Goal: Use online tool/utility

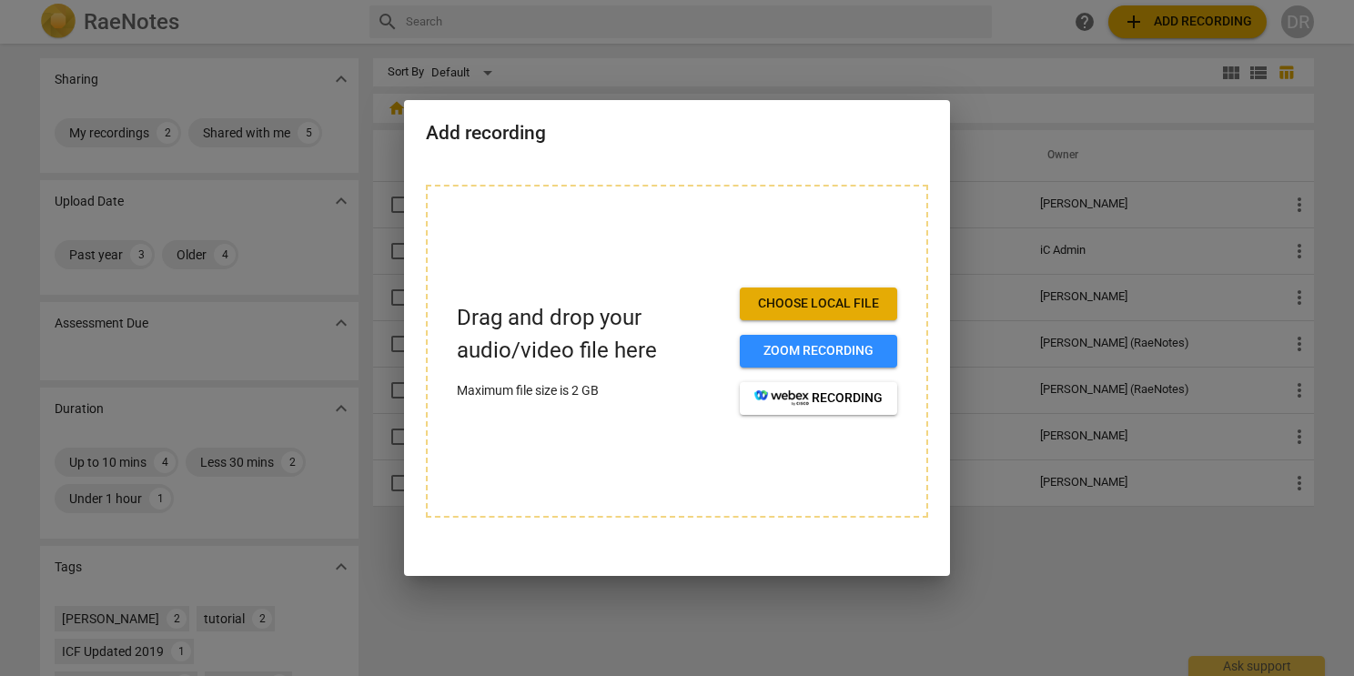
click at [795, 306] on span "Choose local file" at bounding box center [818, 304] width 128 height 18
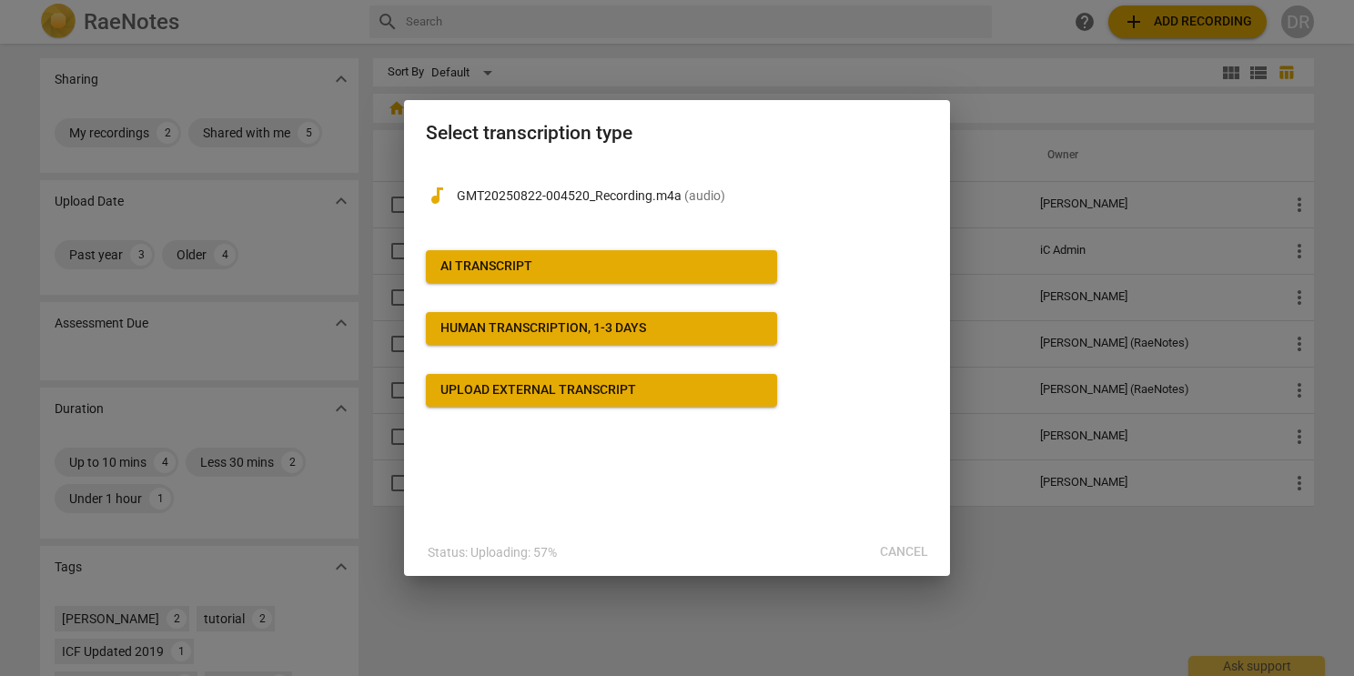
click at [685, 266] on span "AI Transcript" at bounding box center [601, 267] width 322 height 18
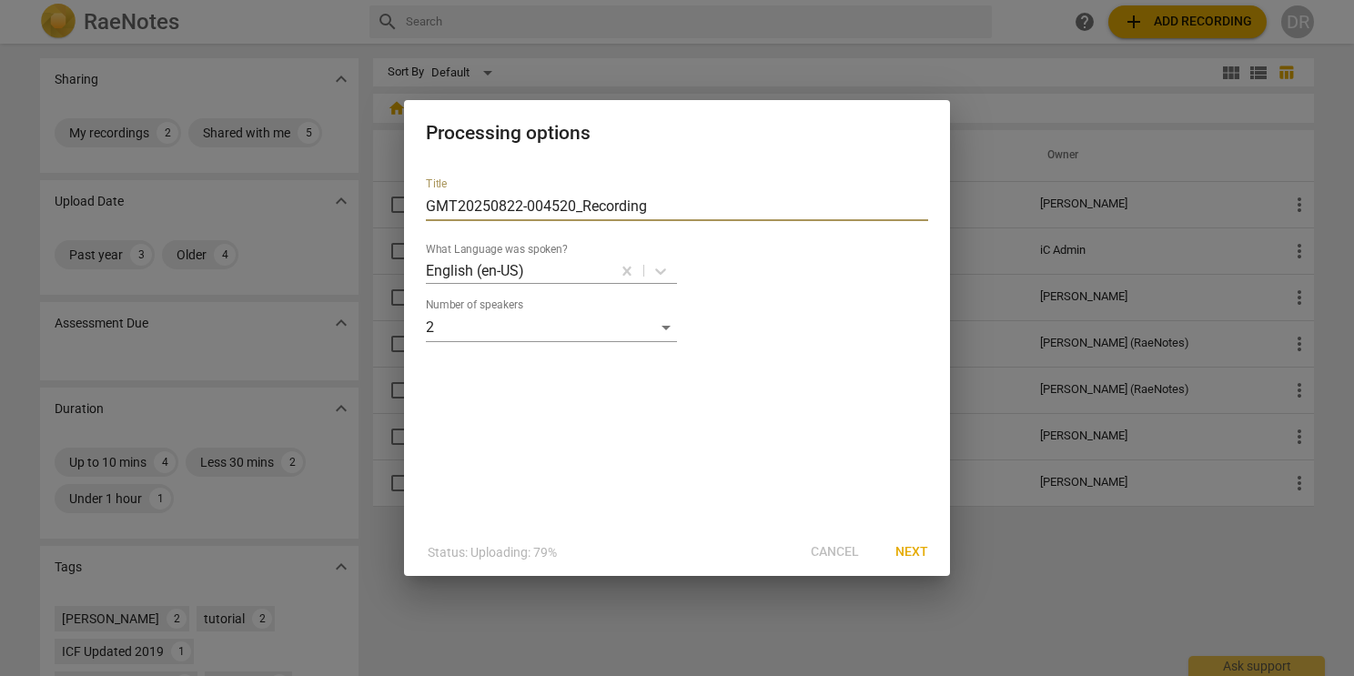
drag, startPoint x: 658, startPoint y: 206, endPoint x: 390, endPoint y: 212, distance: 267.6
click at [390, 212] on div "Processing options Title GMT20250822-004520_Recording What Language was spoken?…" at bounding box center [677, 338] width 1354 height 676
click at [515, 204] on input "[PERSON_NAME] Black_Triad3" at bounding box center [677, 206] width 502 height 29
type input "[PERSON_NAME] Black_Triad3"
click at [908, 556] on span "Next" at bounding box center [911, 552] width 33 height 18
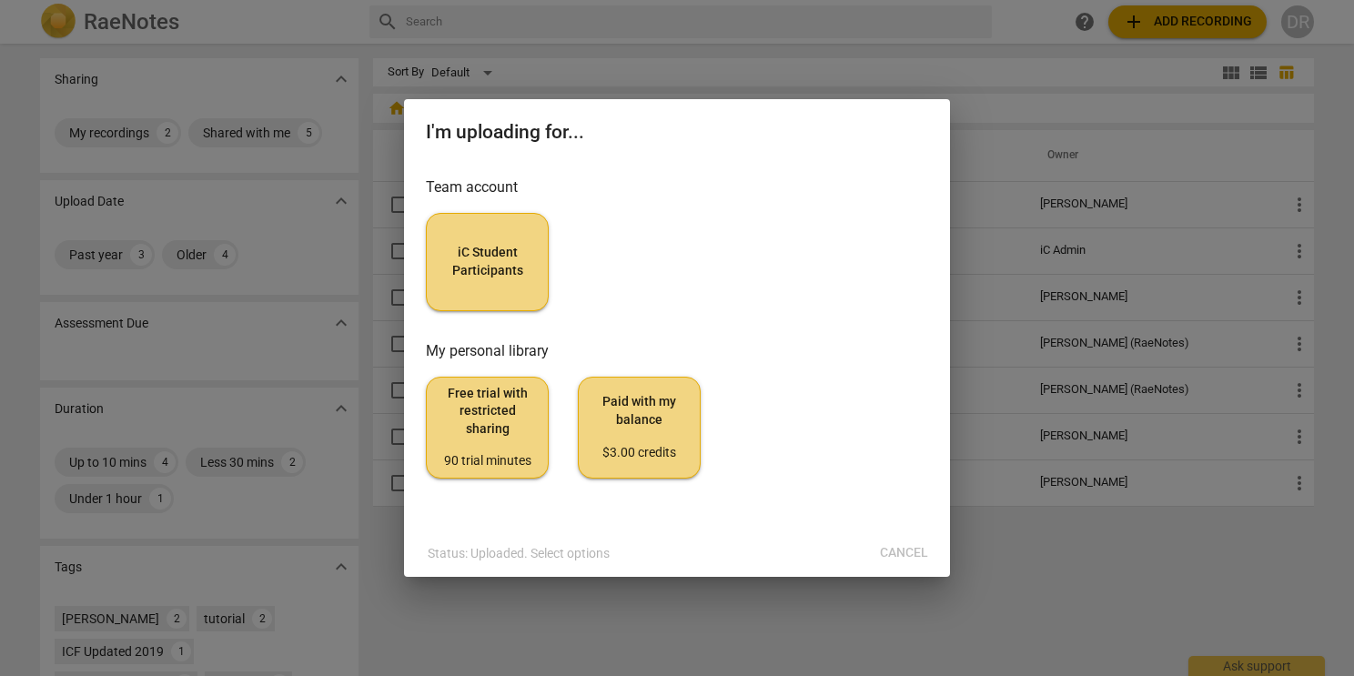
click at [530, 260] on span "iC Student Participants" at bounding box center [487, 261] width 92 height 35
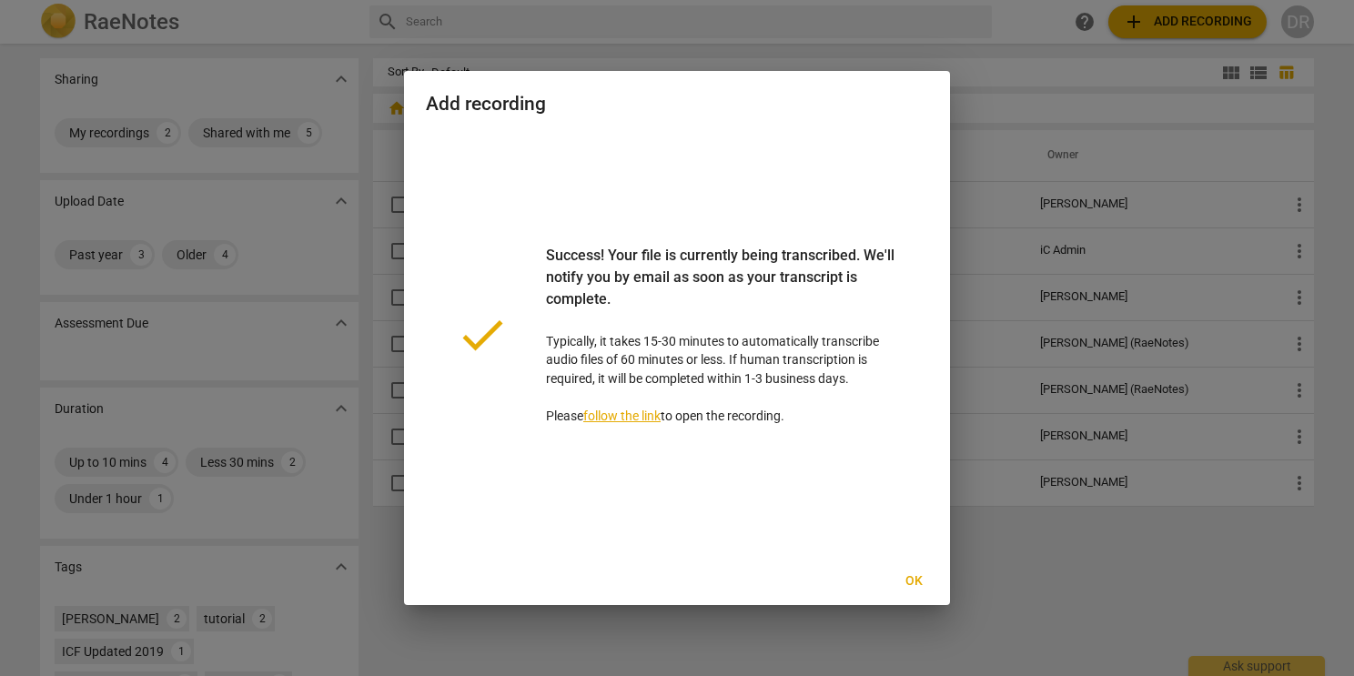
click at [913, 583] on span "Ok" at bounding box center [913, 581] width 29 height 18
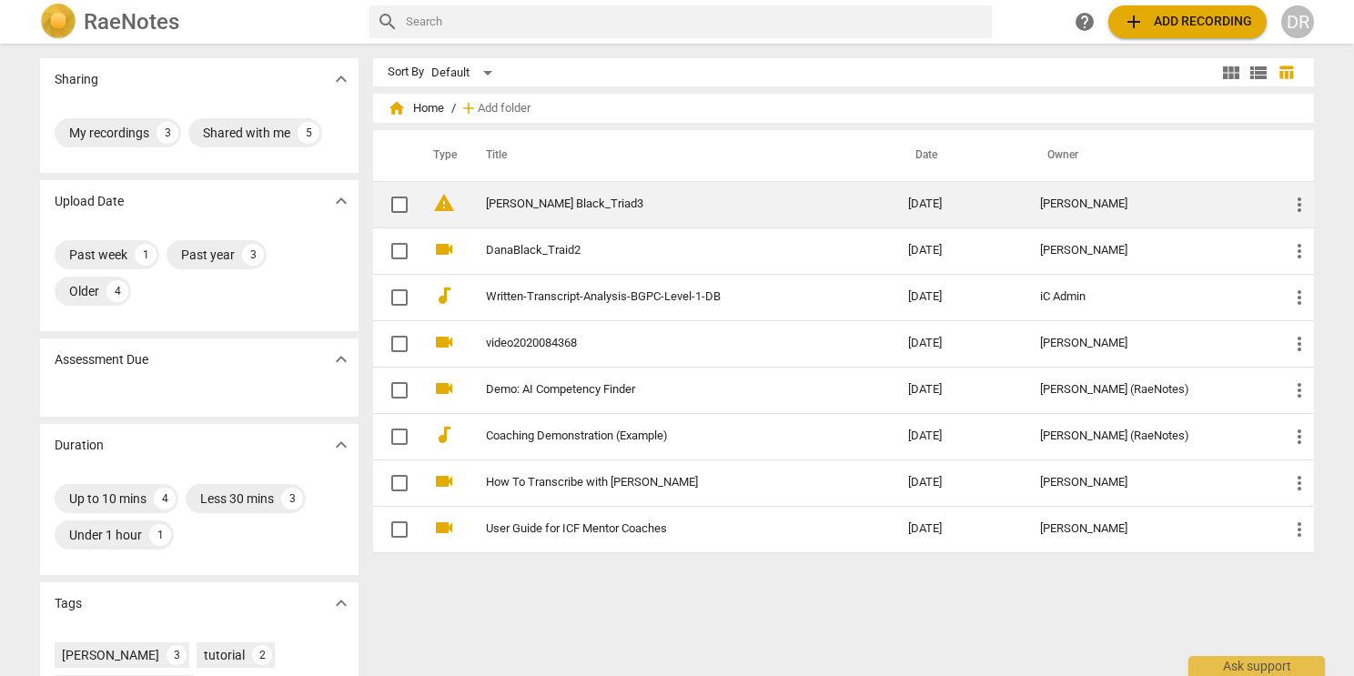
click at [434, 209] on span "warning" at bounding box center [444, 203] width 22 height 22
